Goal: Transaction & Acquisition: Obtain resource

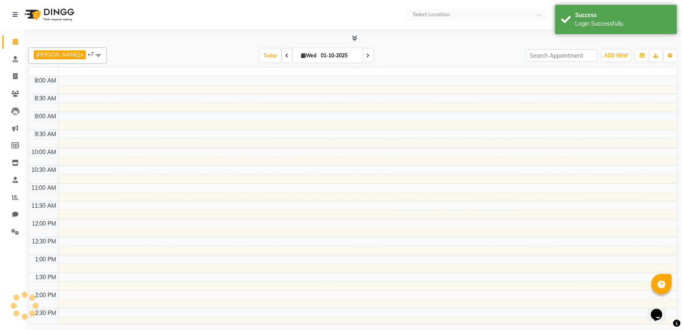
select select "en"
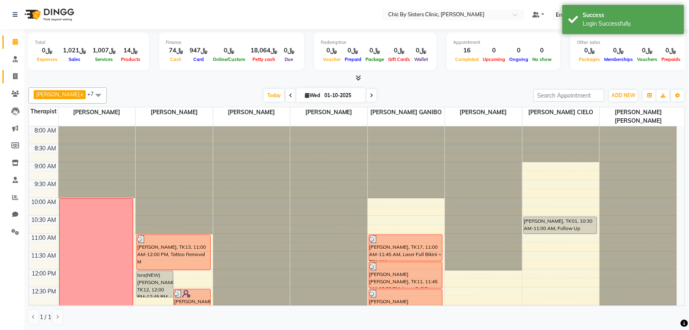
click at [19, 81] on link "Invoice" at bounding box center [12, 76] width 20 height 13
select select "service"
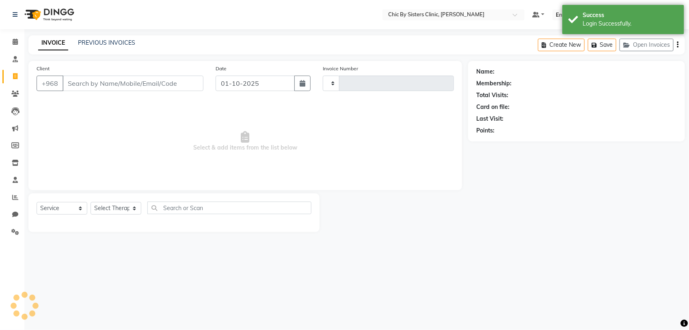
type input "2447"
select select "6348"
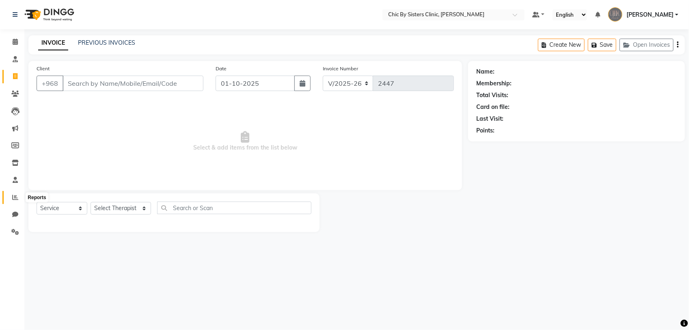
click at [11, 196] on span at bounding box center [15, 197] width 14 height 9
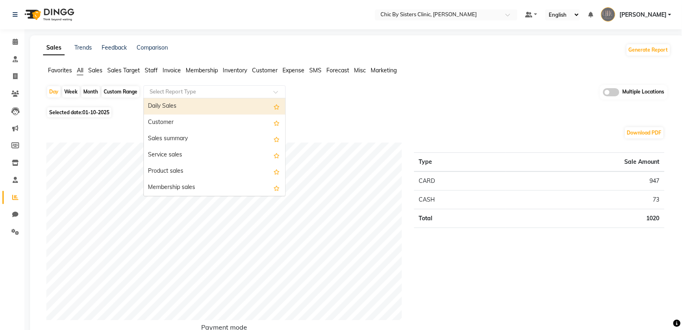
click at [196, 86] on div "Select Report Type" at bounding box center [214, 91] width 142 height 13
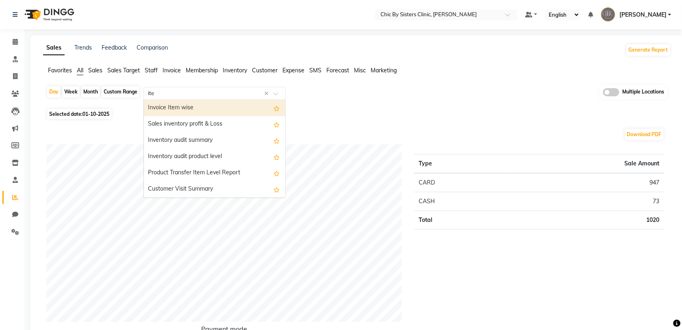
type input "item"
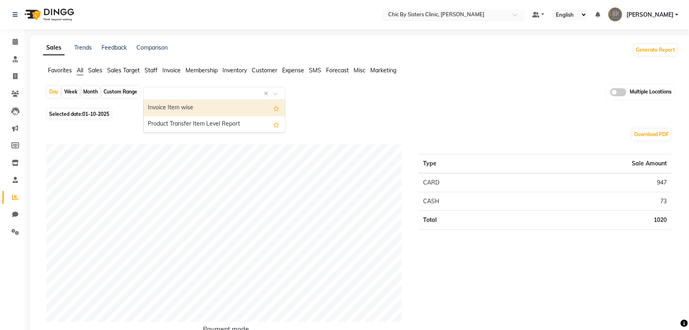
select select "full_report"
select select "csv"
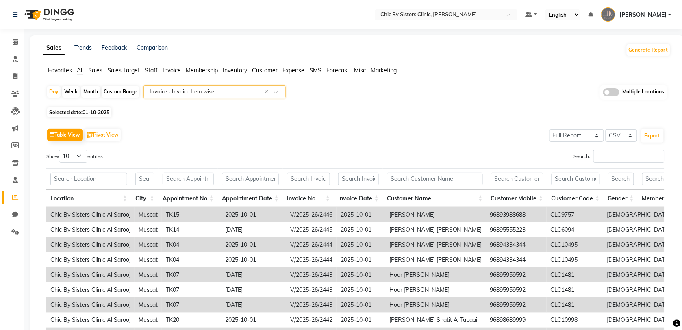
click at [115, 93] on div "Custom Range" at bounding box center [121, 91] width 38 height 11
select select "10"
select select "2025"
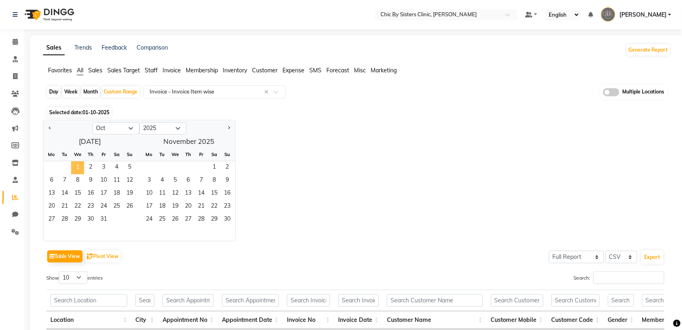
click at [76, 165] on span "1" at bounding box center [77, 167] width 13 height 13
click at [56, 91] on div "Day" at bounding box center [53, 91] width 13 height 11
select select "10"
select select "2025"
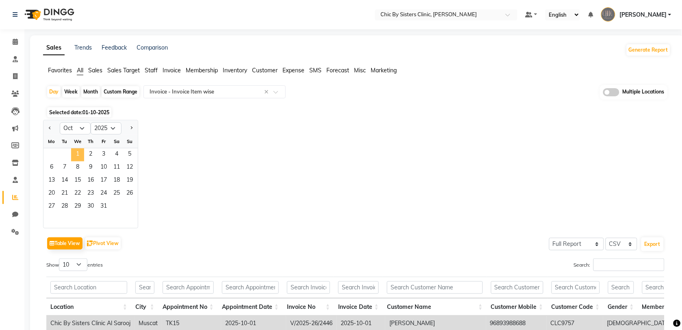
click at [77, 155] on span "1" at bounding box center [77, 154] width 13 height 13
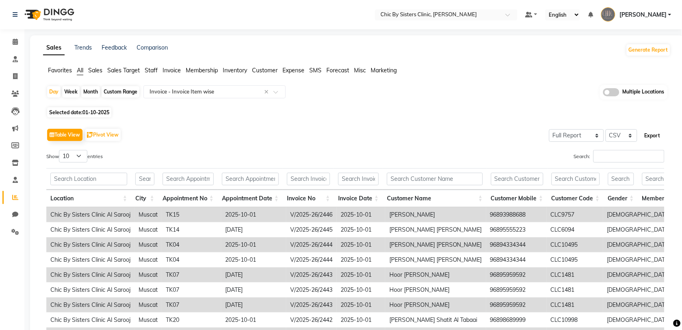
click at [644, 139] on button "Export" at bounding box center [652, 136] width 22 height 14
click at [668, 17] on link "[PERSON_NAME]" at bounding box center [636, 14] width 70 height 13
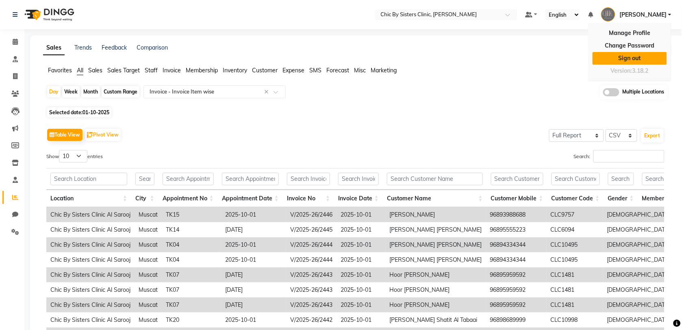
click at [632, 57] on link "Sign out" at bounding box center [629, 58] width 74 height 13
